Goal: Transaction & Acquisition: Download file/media

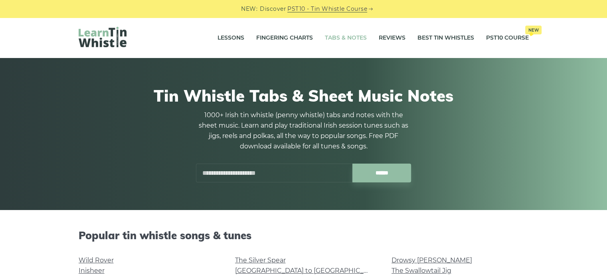
scroll to position [73, 0]
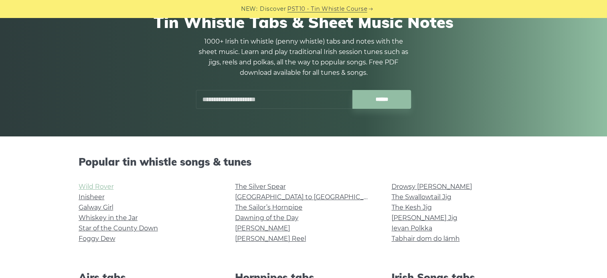
click at [91, 187] on link "Wild Rover" at bounding box center [96, 187] width 35 height 8
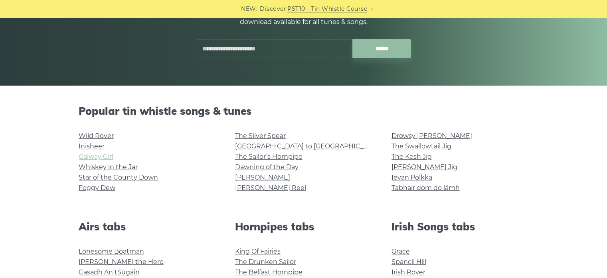
click at [91, 155] on link "Galway Girl" at bounding box center [96, 157] width 35 height 8
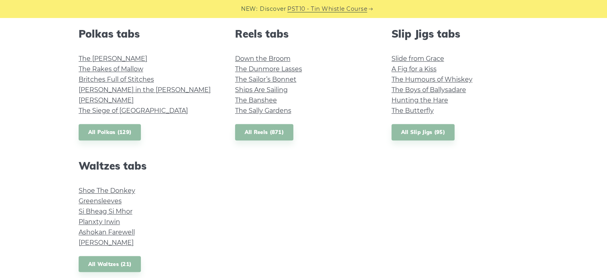
scroll to position [593, 0]
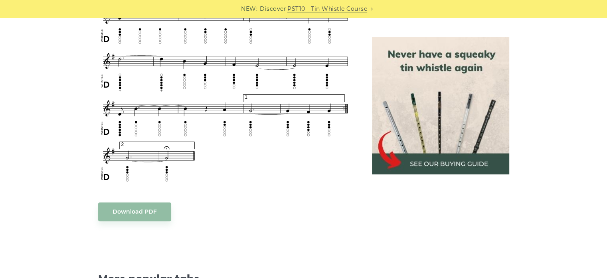
scroll to position [554, 0]
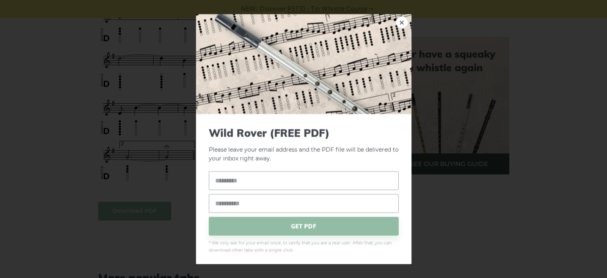
click at [148, 209] on body "NEW: Discover PST10 - Tin Whistle Course Lessons Fingering Charts Tabs & Notes …" at bounding box center [303, 198] width 607 height 1504
click at [270, 179] on input "text" at bounding box center [304, 180] width 190 height 19
type input "*****"
type input "*"
type input "**********"
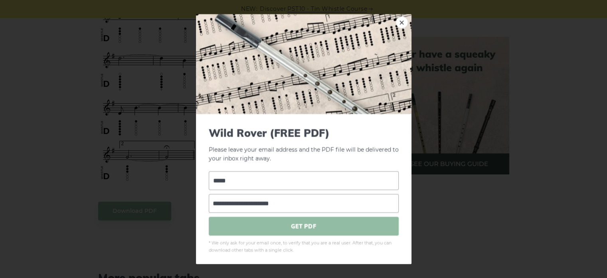
click at [250, 226] on span "GET PDF" at bounding box center [304, 225] width 190 height 19
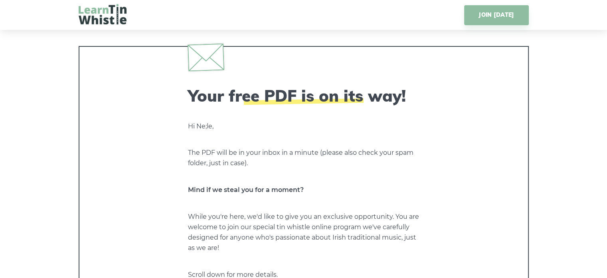
click at [105, 9] on img at bounding box center [103, 14] width 48 height 20
click at [82, 19] on img at bounding box center [103, 14] width 48 height 20
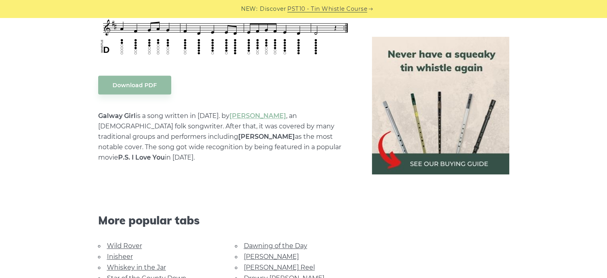
scroll to position [417, 0]
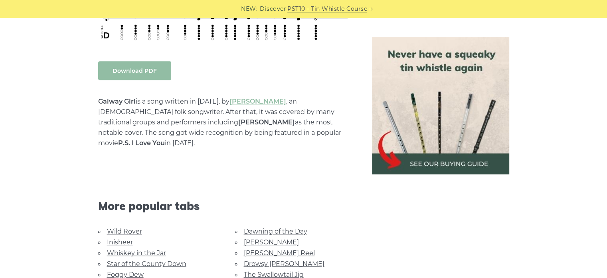
click at [133, 67] on link "Download PDF" at bounding box center [134, 70] width 73 height 19
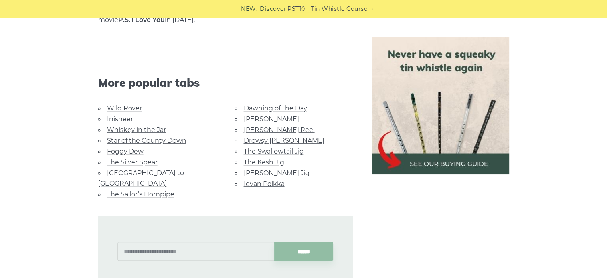
scroll to position [553, 0]
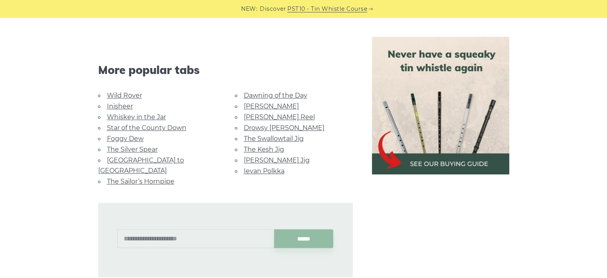
click at [270, 156] on link "Morrison’s Jig" at bounding box center [277, 160] width 66 height 8
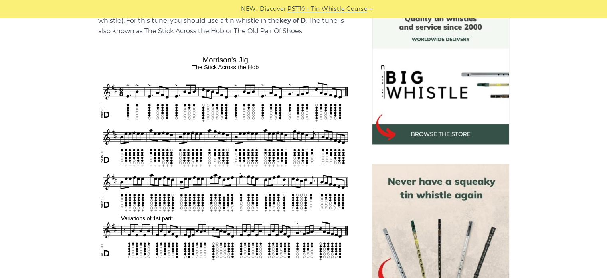
click at [224, 169] on img at bounding box center [225, 158] width 255 height 210
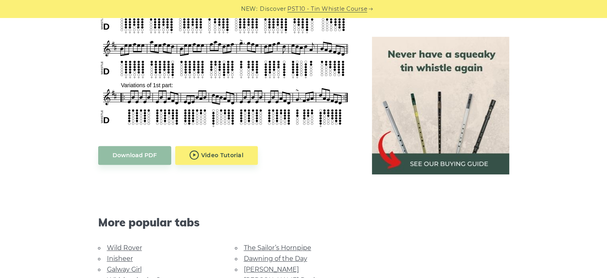
scroll to position [383, 0]
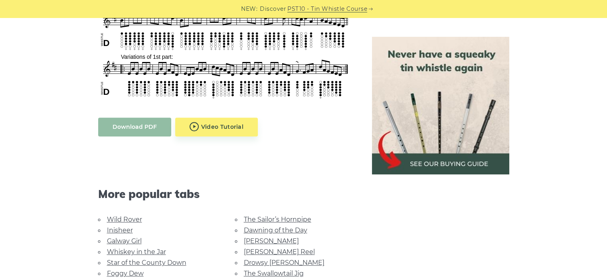
click at [148, 131] on link "Download PDF" at bounding box center [134, 126] width 73 height 19
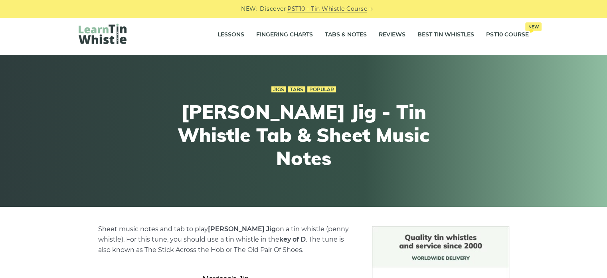
scroll to position [0, 0]
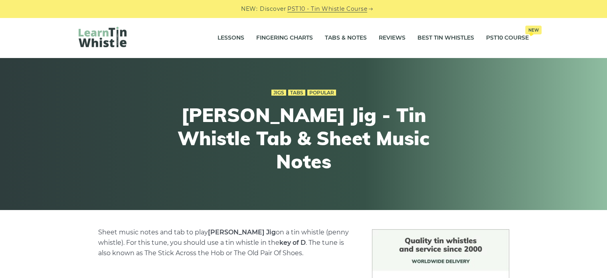
click at [85, 32] on img at bounding box center [103, 37] width 48 height 20
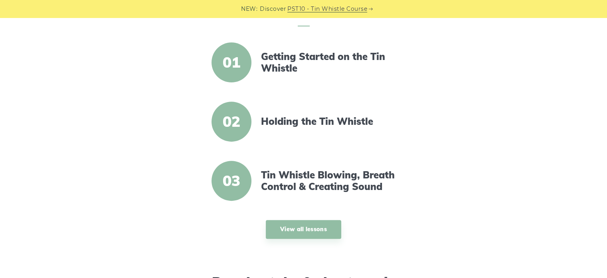
scroll to position [283, 0]
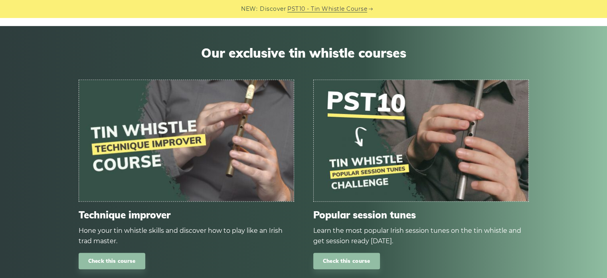
scroll to position [390, 0]
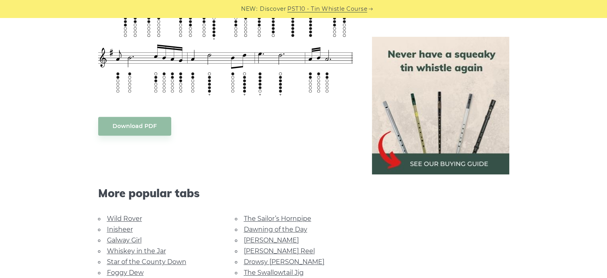
scroll to position [356, 0]
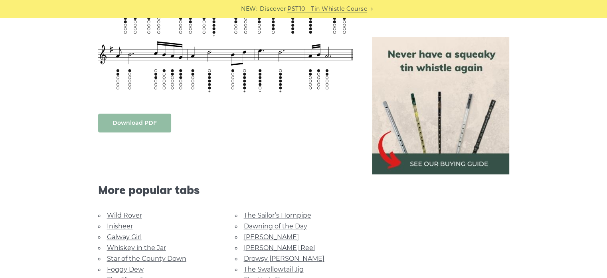
click at [120, 116] on link "Download PDF" at bounding box center [134, 122] width 73 height 19
click at [137, 119] on link "Download PDF" at bounding box center [134, 122] width 73 height 19
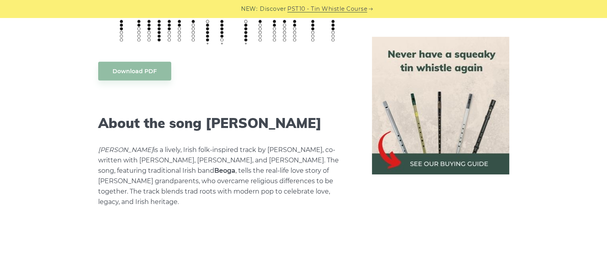
scroll to position [532, 0]
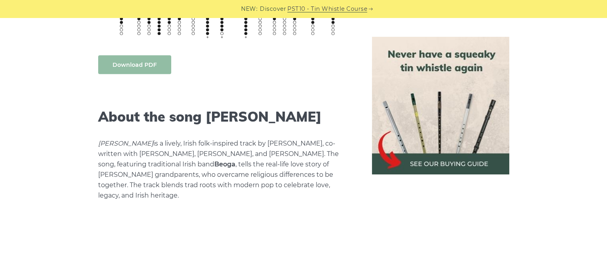
click at [149, 73] on link "Download PDF" at bounding box center [134, 64] width 73 height 19
